Goal: Check status: Check status

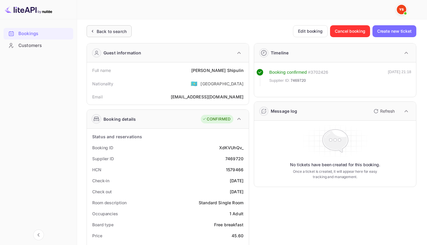
click at [116, 37] on div "Back to search" at bounding box center [109, 31] width 45 height 12
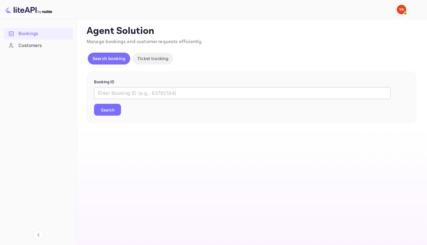
click at [128, 87] on input "text" at bounding box center [242, 93] width 297 height 12
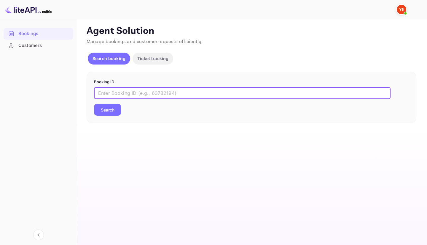
paste input "9797957"
type input "9797957"
click at [94, 104] on button "Search" at bounding box center [107, 110] width 27 height 12
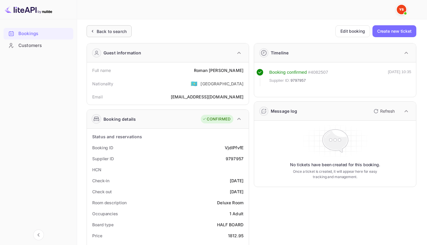
click at [120, 27] on div "Back to search" at bounding box center [109, 31] width 45 height 12
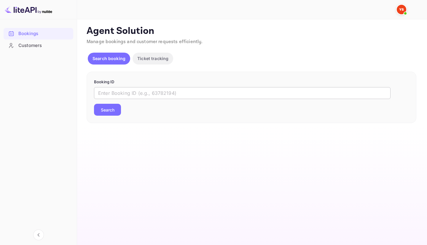
click at [139, 90] on input "text" at bounding box center [242, 93] width 297 height 12
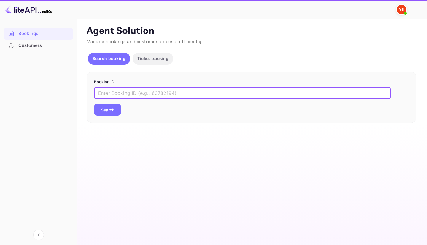
paste input "9612944"
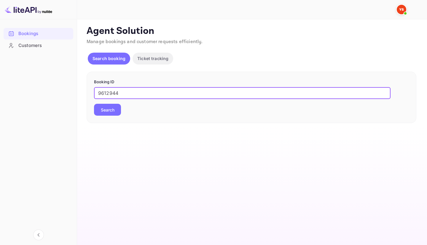
type input "9612944"
click at [102, 111] on button "Search" at bounding box center [107, 110] width 27 height 12
